Goal: Task Accomplishment & Management: Manage account settings

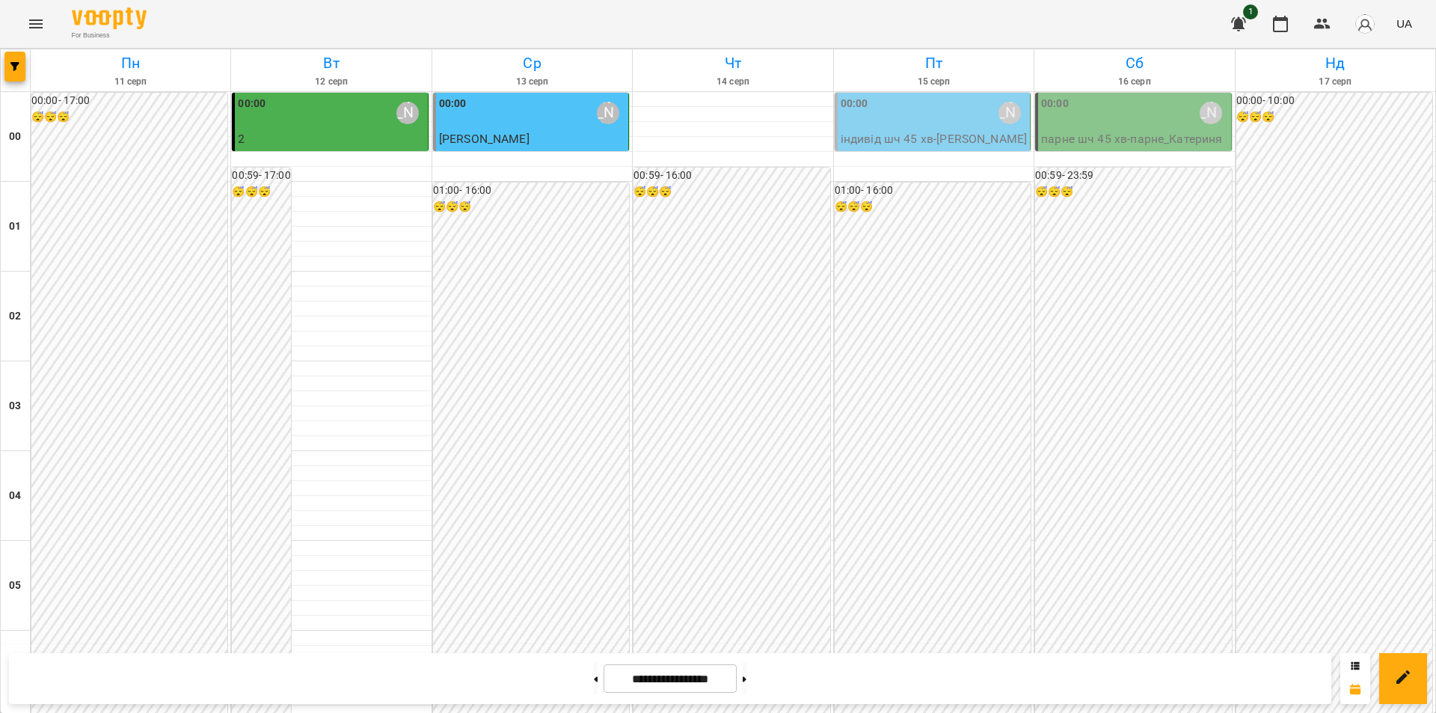
scroll to position [1601, 0]
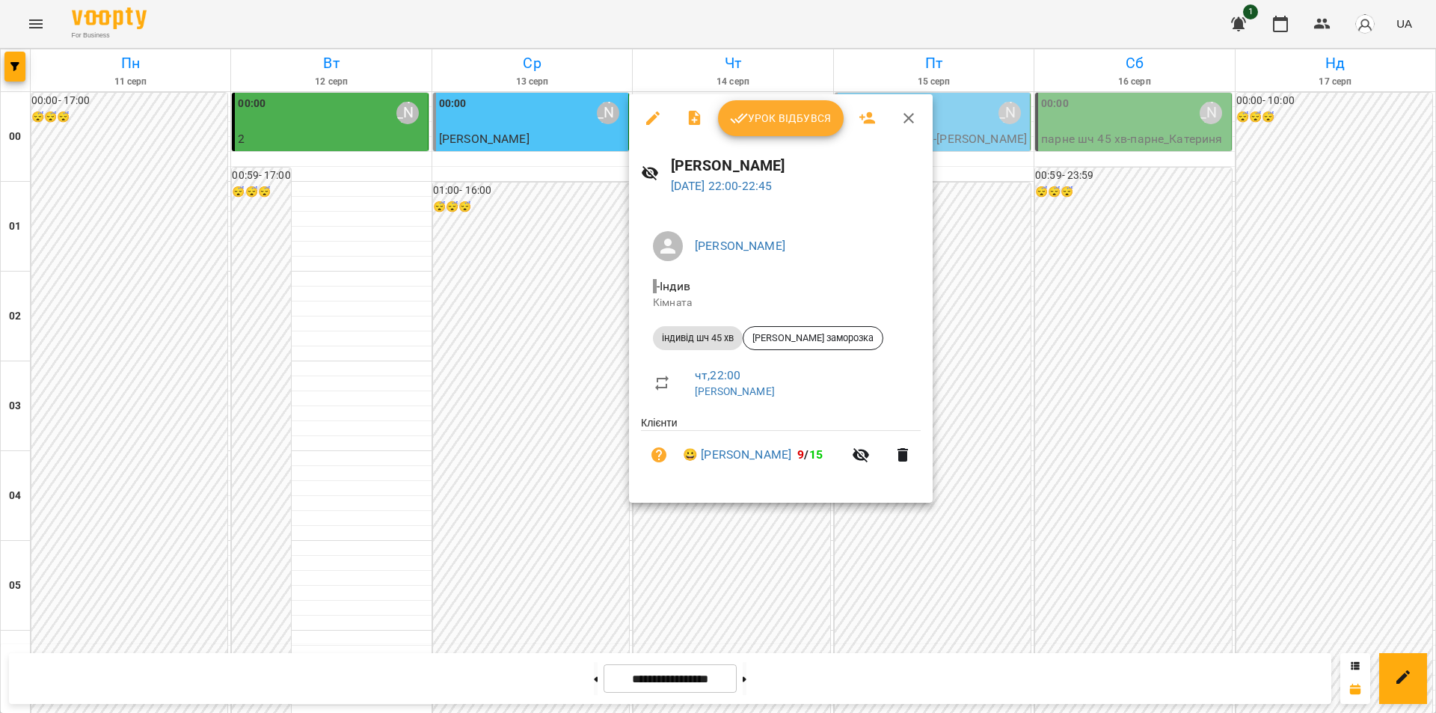
click at [792, 121] on span "Урок відбувся" at bounding box center [781, 118] width 102 height 18
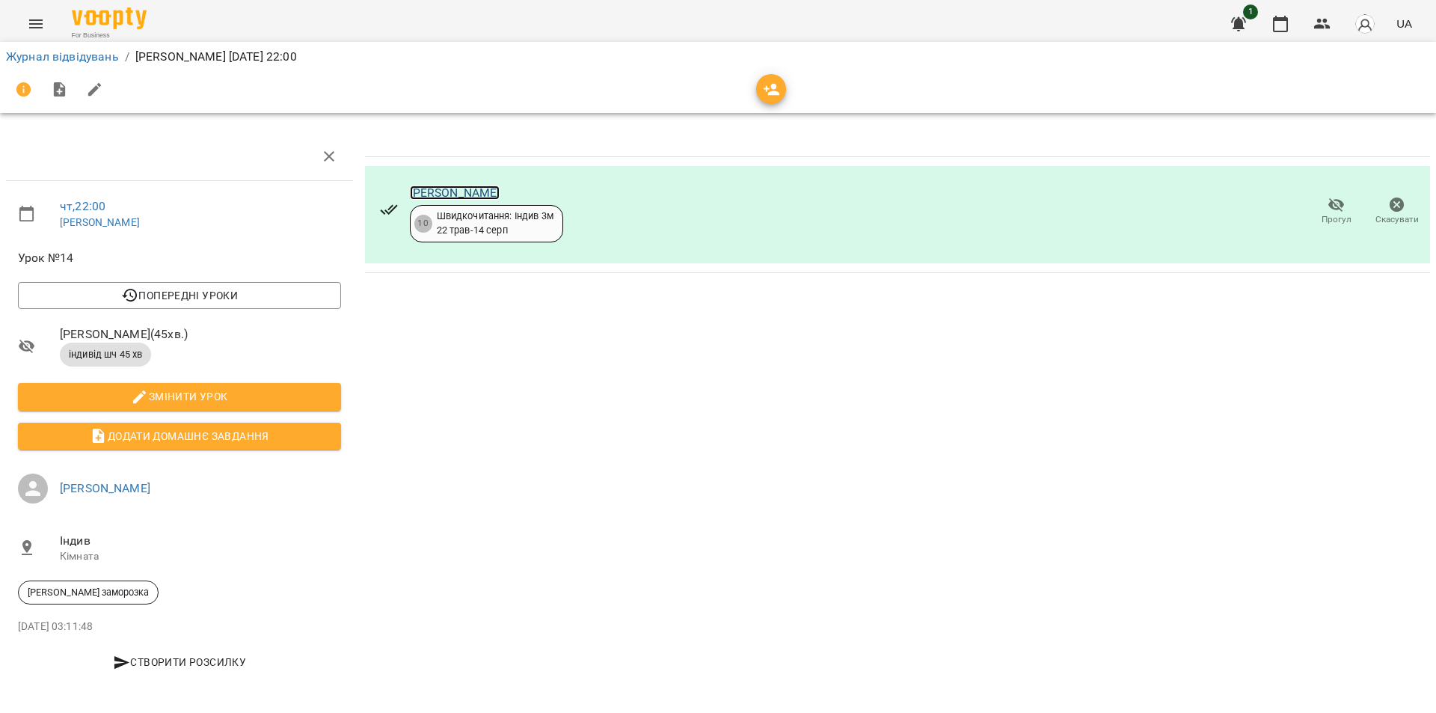
click at [434, 192] on link "[PERSON_NAME]" at bounding box center [455, 193] width 91 height 14
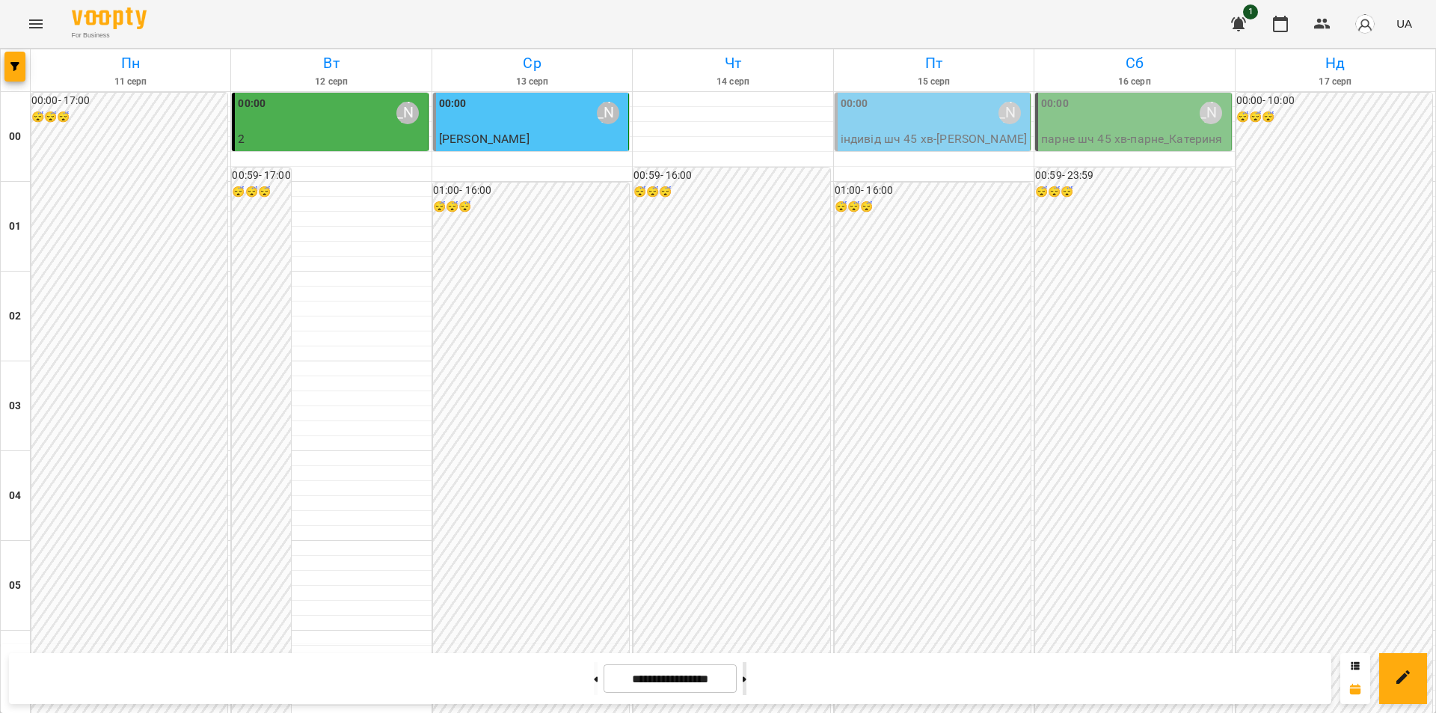
click at [747, 672] on button at bounding box center [745, 678] width 4 height 33
type input "**********"
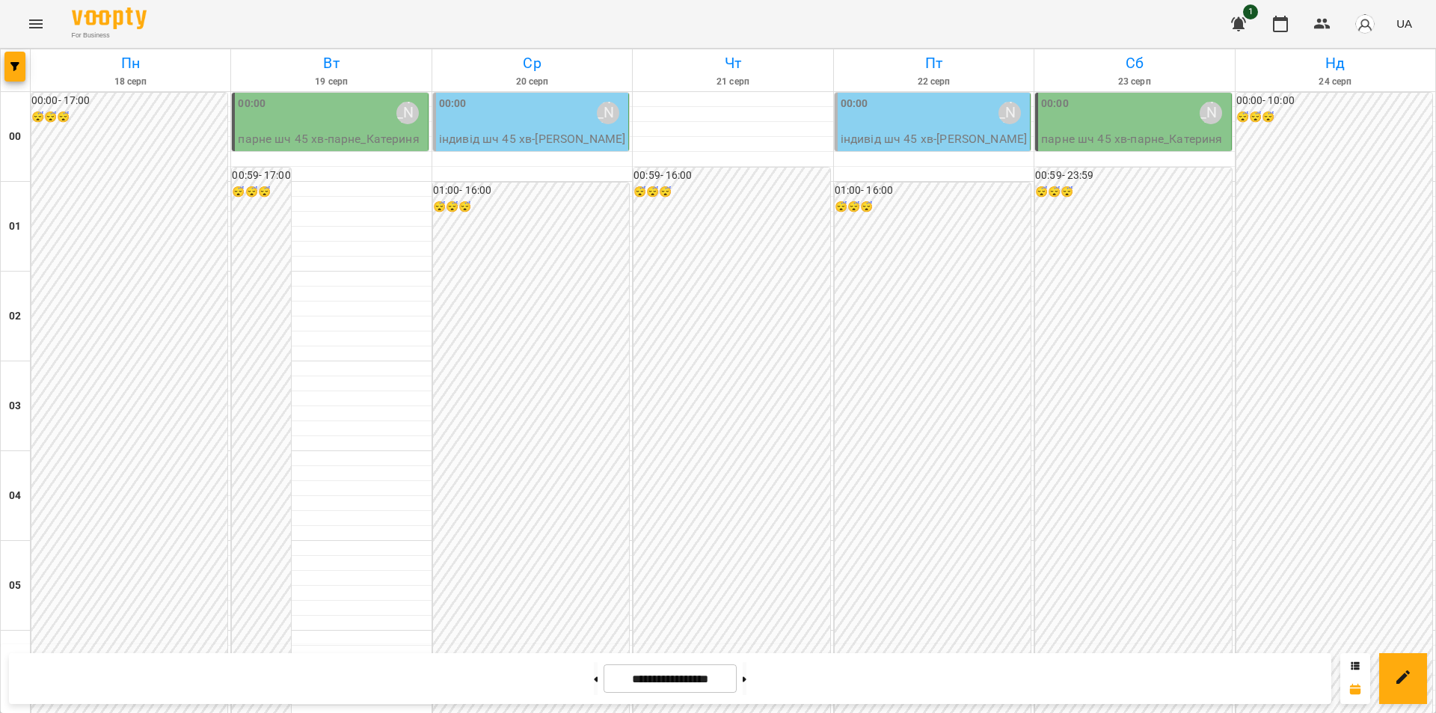
scroll to position [1496, 0]
